Goal: Learn about a topic

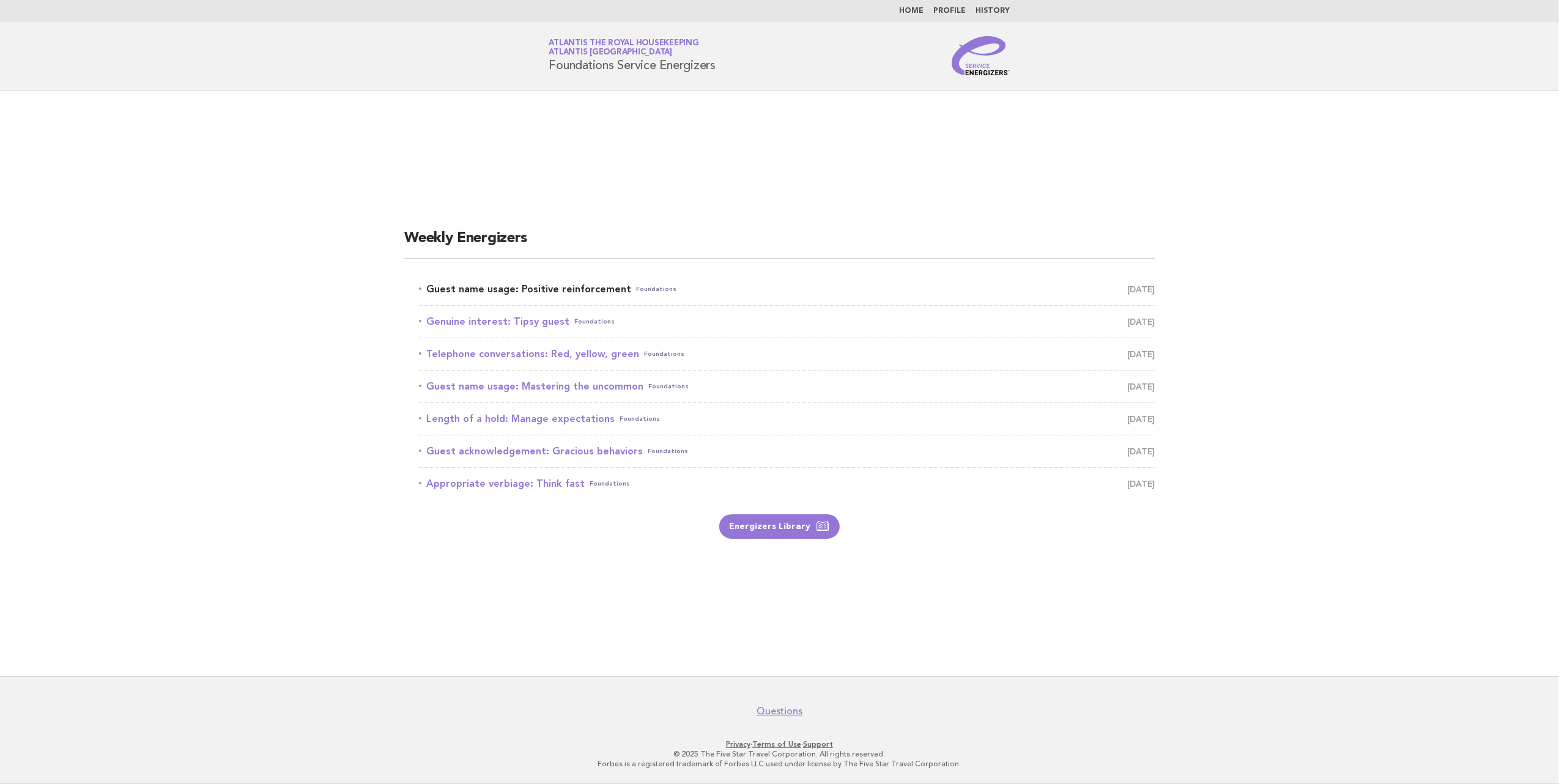
click at [568, 287] on link "Guest name usage: Positive reinforcement Foundations [DATE]" at bounding box center [787, 288] width 736 height 17
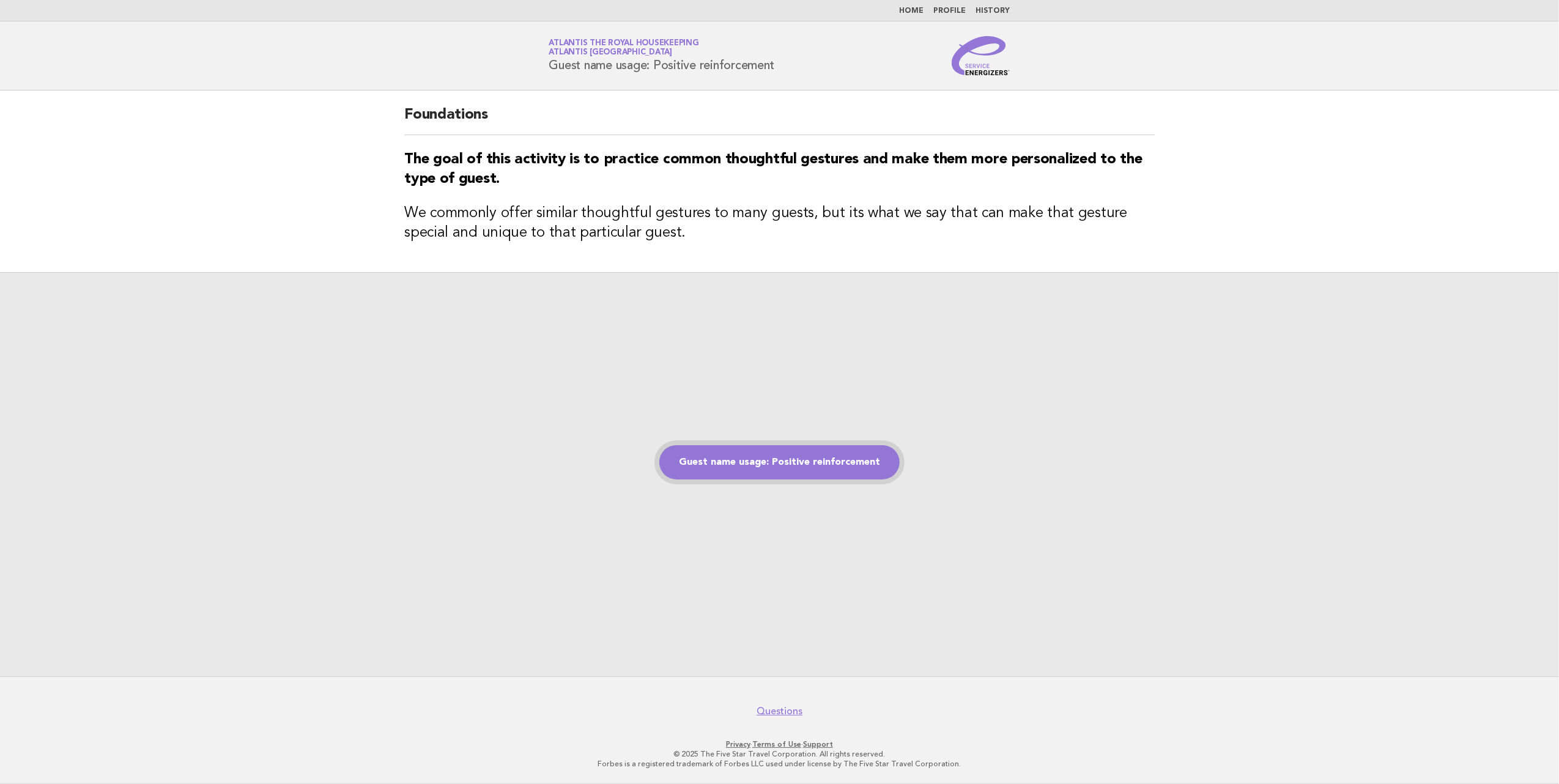
click at [747, 461] on link "Guest name usage: Positive reinforcement" at bounding box center [779, 462] width 240 height 34
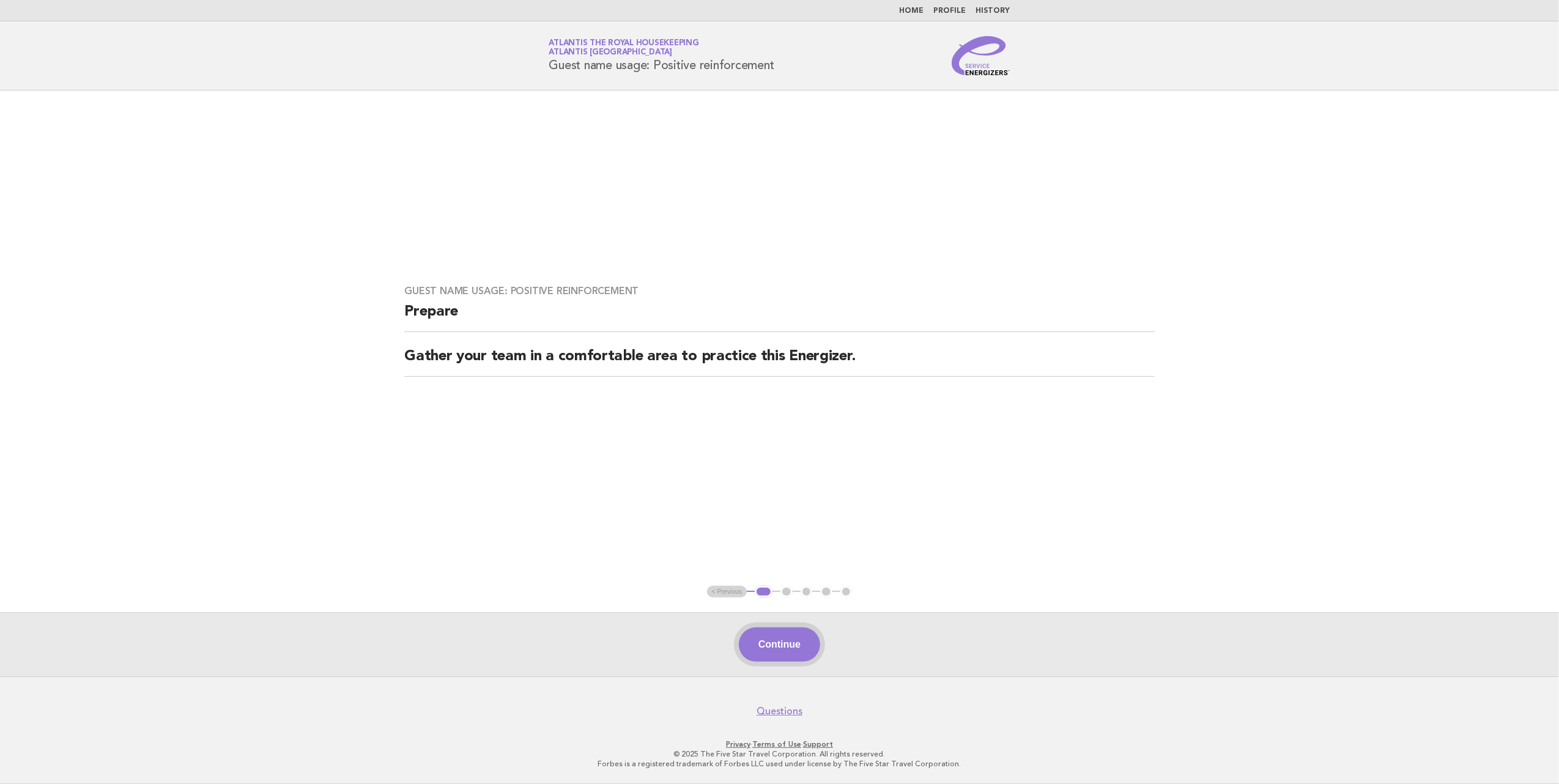
click at [781, 636] on button "Continue" at bounding box center [779, 645] width 81 height 34
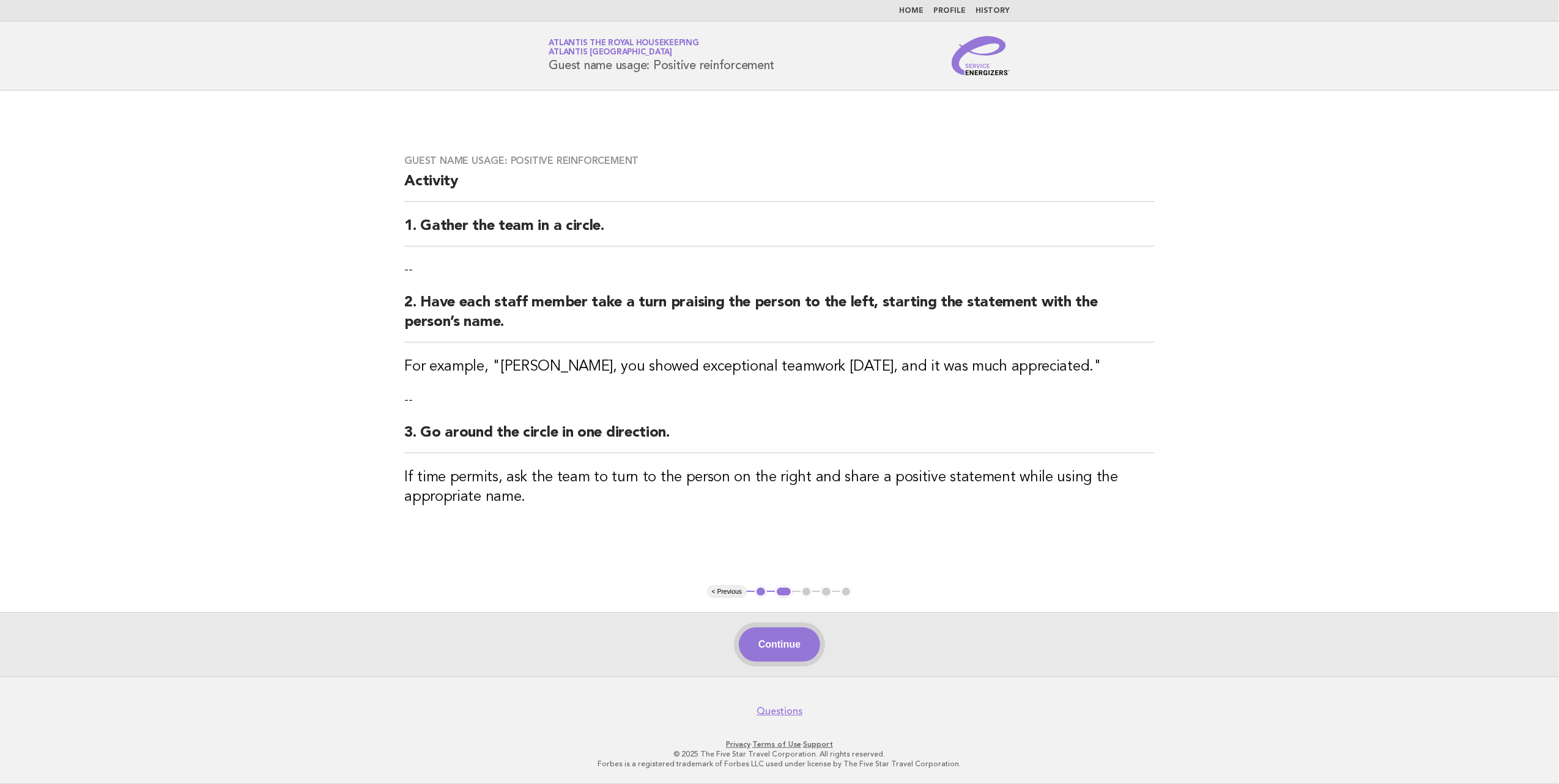
click at [775, 643] on button "Continue" at bounding box center [779, 645] width 81 height 34
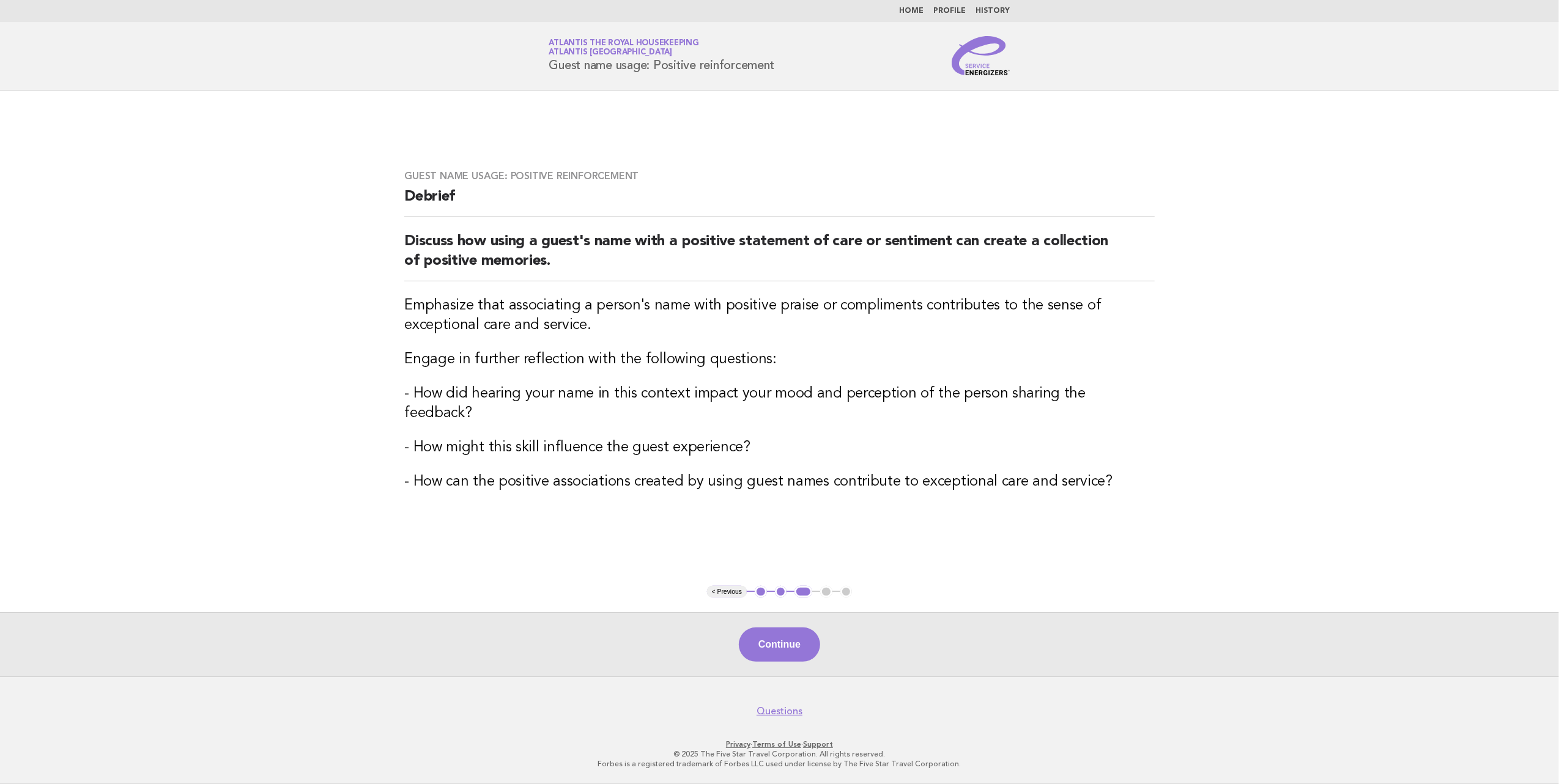
click at [798, 649] on button "Continue" at bounding box center [779, 645] width 81 height 34
